Goal: Task Accomplishment & Management: Manage account settings

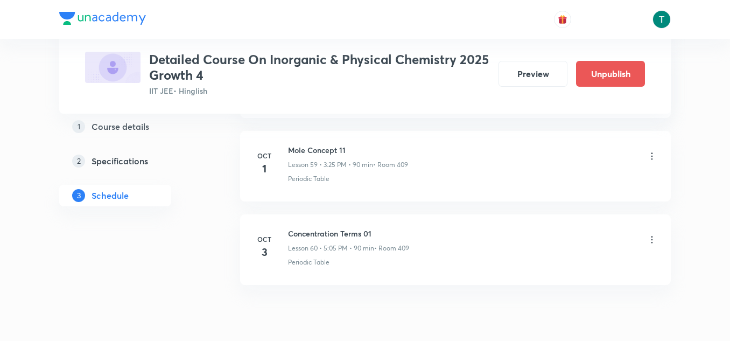
scroll to position [5610, 0]
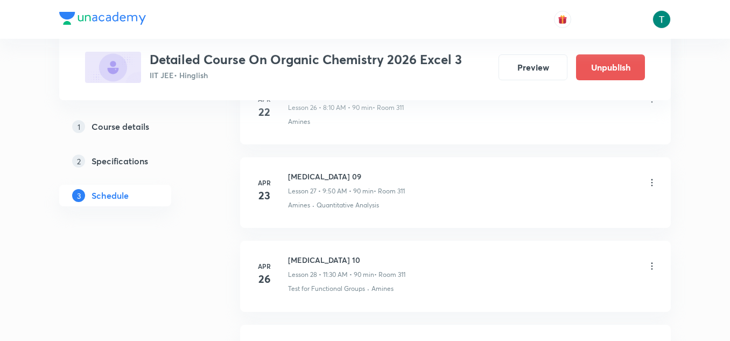
scroll to position [7781, 0]
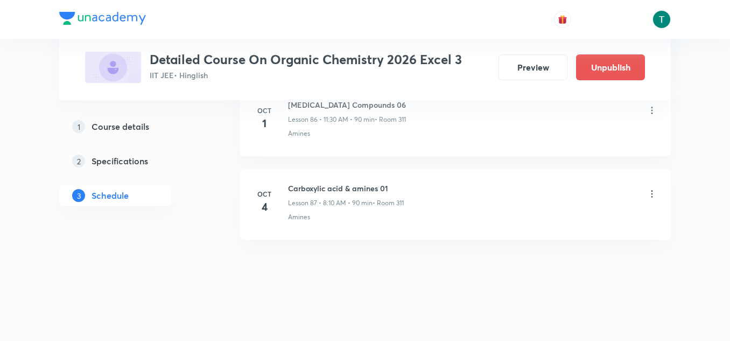
click at [652, 191] on icon at bounding box center [651, 193] width 11 height 11
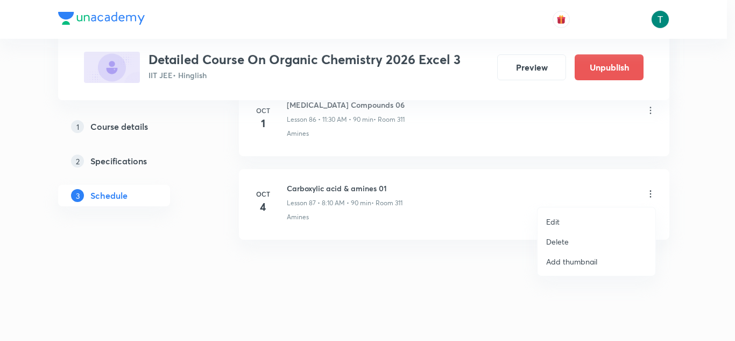
click at [569, 218] on li "Edit" at bounding box center [597, 221] width 118 height 20
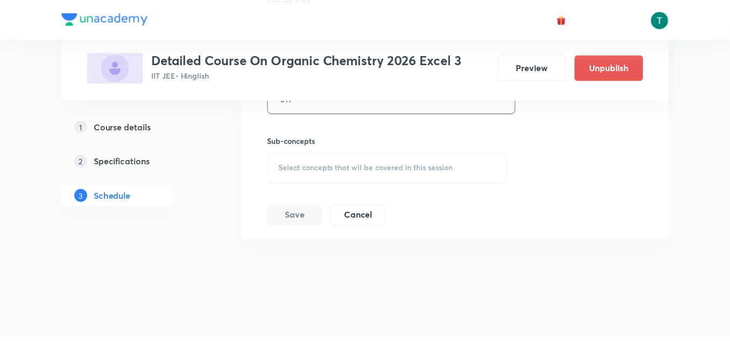
scroll to position [7688, 0]
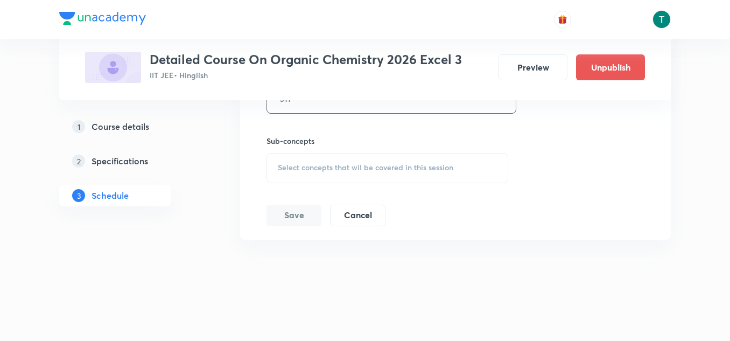
click at [373, 171] on span "Select concepts that wil be covered in this session" at bounding box center [365, 167] width 175 height 9
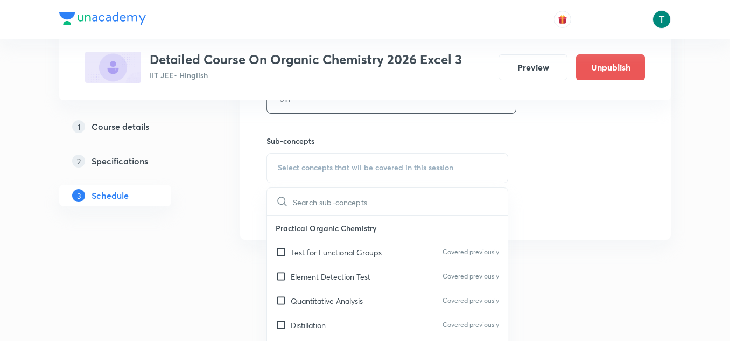
click at [359, 249] on p "Test for Functional Groups" at bounding box center [336, 251] width 91 height 11
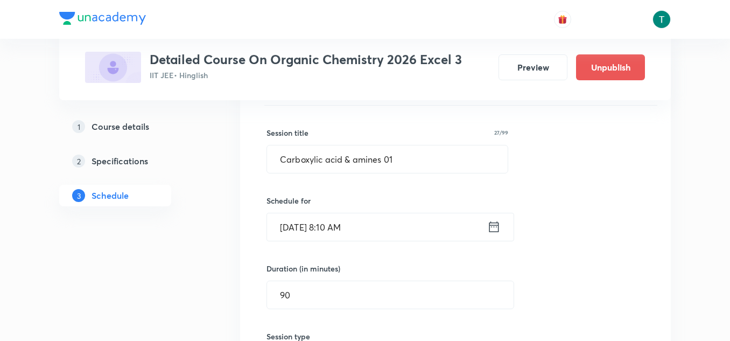
scroll to position [7335, 0]
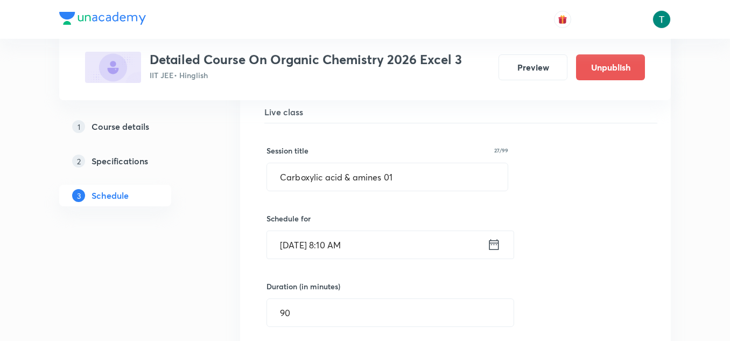
click at [341, 249] on input "Oct 4, 2025, 8:10 AM" at bounding box center [377, 244] width 220 height 27
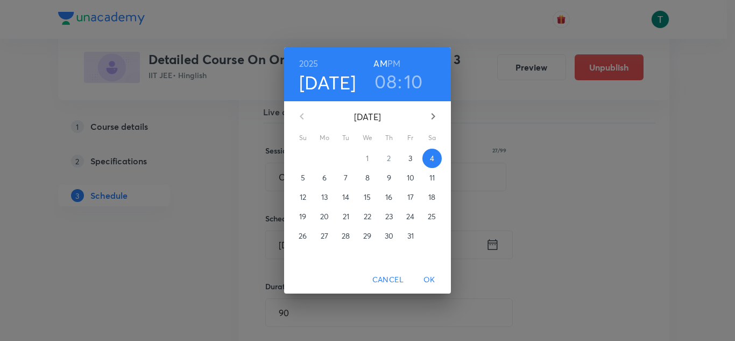
click at [387, 74] on h3 "08" at bounding box center [386, 81] width 22 height 23
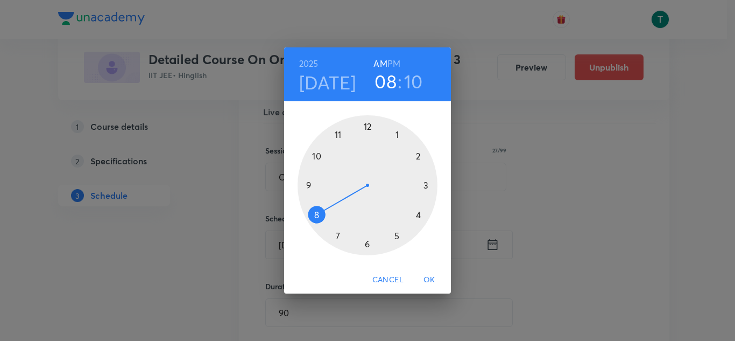
click at [335, 232] on div at bounding box center [368, 185] width 140 height 140
click at [368, 124] on div at bounding box center [368, 185] width 140 height 140
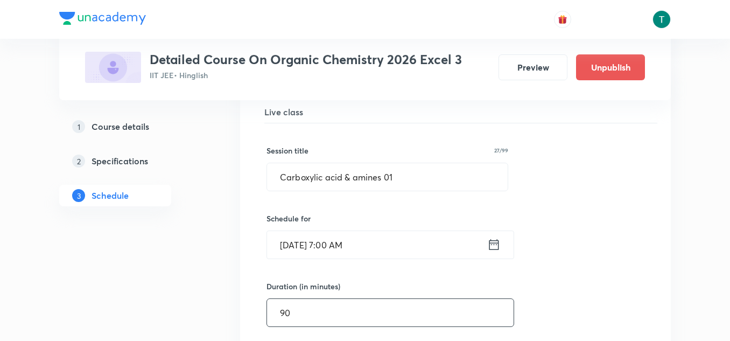
click at [300, 319] on input "90" at bounding box center [390, 312] width 246 height 27
type input "9"
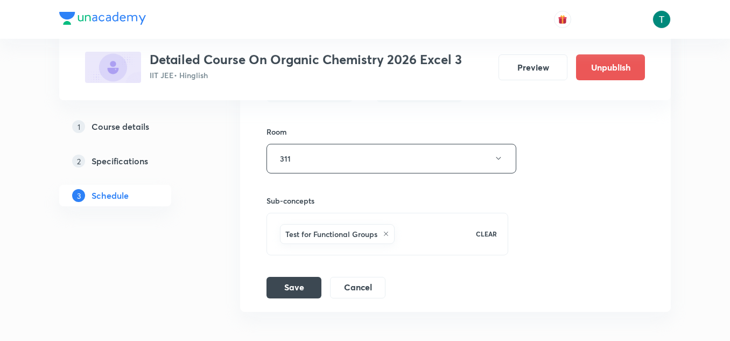
scroll to position [7629, 0]
type input "160"
click at [289, 275] on div "Session title 27/99 Carboxylic acid & amines 01 ​ Schedule for Oct 4, 2025, 7:0…" at bounding box center [455, 63] width 378 height 469
click at [289, 283] on button "Save" at bounding box center [293, 286] width 55 height 22
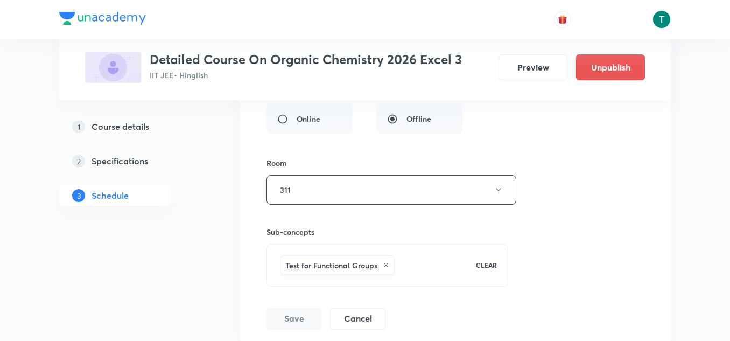
scroll to position [7588, 0]
